Goal: Information Seeking & Learning: Understand process/instructions

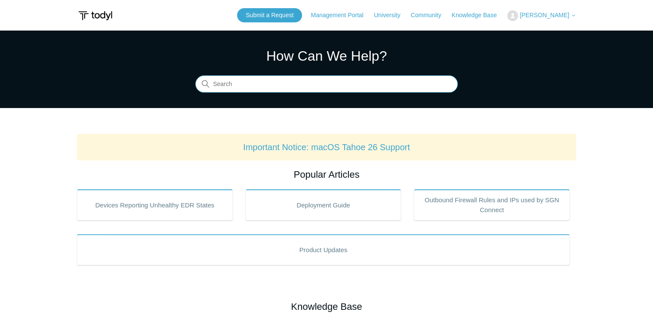
click at [329, 87] on input "Search" at bounding box center [326, 84] width 262 height 17
type input "mfa remote access"
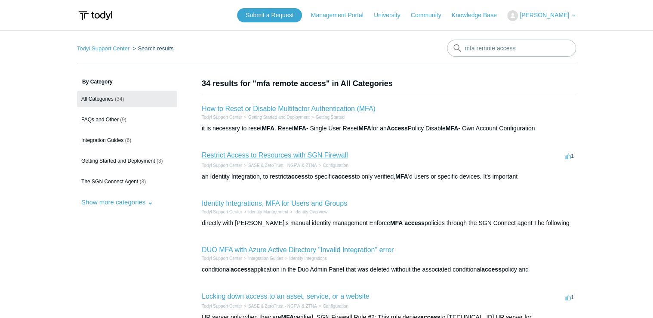
click at [287, 155] on link "Restrict Access to Resources with SGN Firewall" at bounding box center [275, 154] width 146 height 7
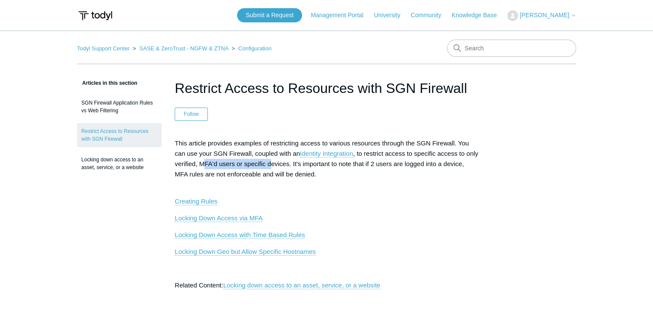
drag, startPoint x: 217, startPoint y: 163, endPoint x: 286, endPoint y: 165, distance: 68.9
click at [286, 165] on p "This article provides examples of restricting access to various resources throu…" at bounding box center [327, 164] width 304 height 52
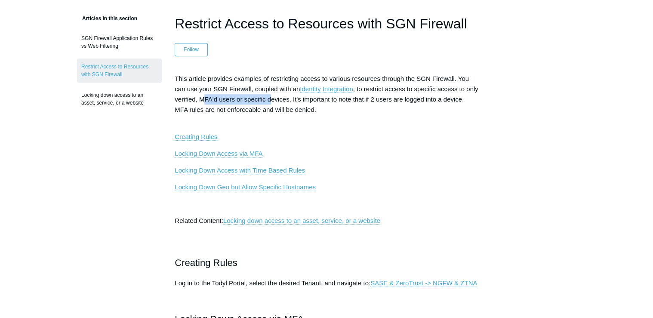
scroll to position [69, 0]
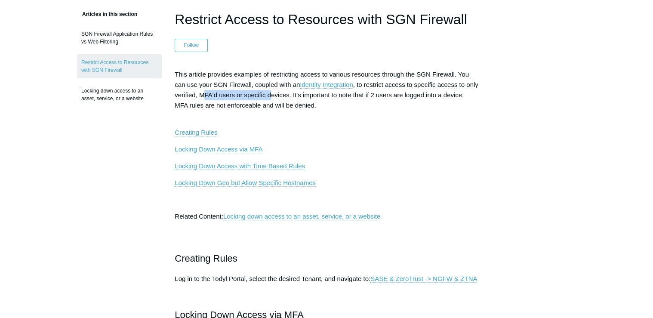
click at [244, 148] on link "Locking Down Access via MFA" at bounding box center [219, 149] width 88 height 8
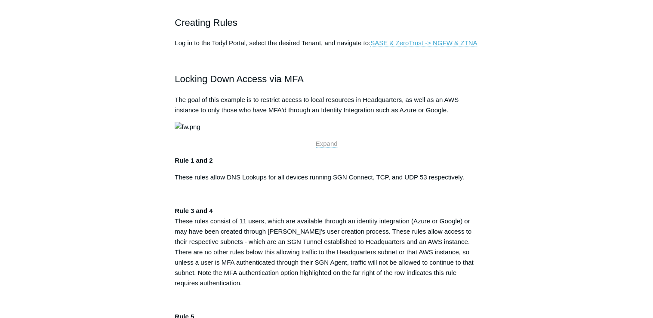
scroll to position [317, 0]
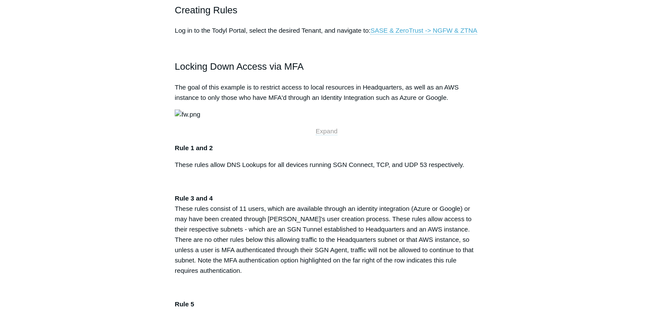
click at [320, 135] on span "Expand" at bounding box center [327, 130] width 22 height 7
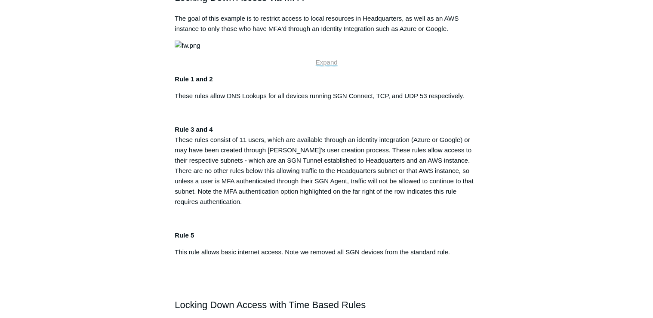
scroll to position [420, 0]
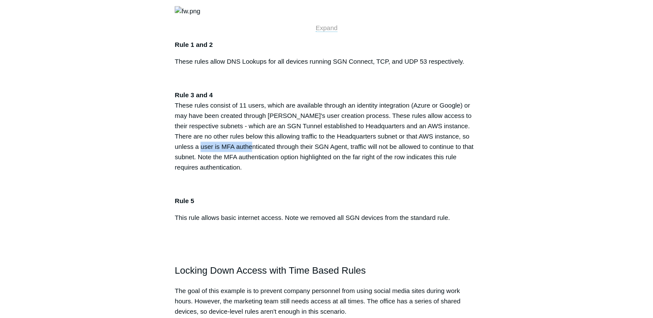
drag, startPoint x: 196, startPoint y: 251, endPoint x: 249, endPoint y: 253, distance: 52.9
click at [249, 173] on p "Rule 3 and 4 These rules consist of 11 users, which are available through an id…" at bounding box center [327, 131] width 304 height 83
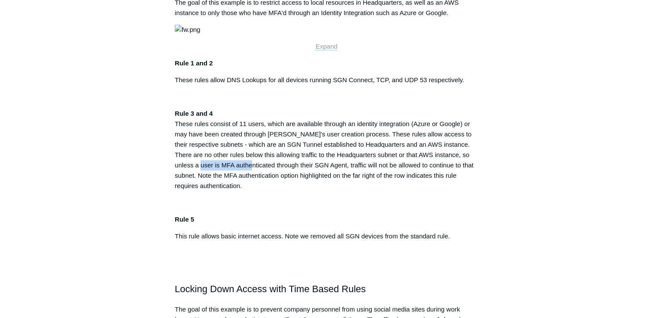
scroll to position [386, 0]
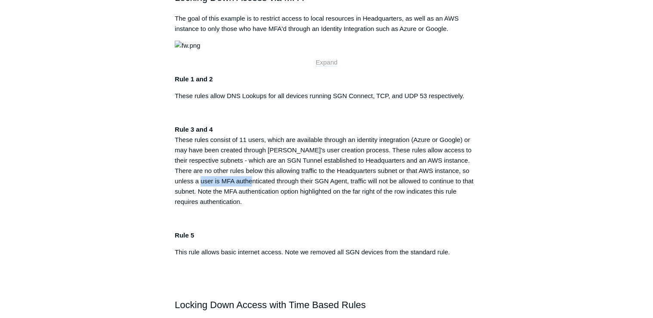
click at [322, 66] on span "Expand" at bounding box center [327, 62] width 22 height 7
